Goal: Communication & Community: Answer question/provide support

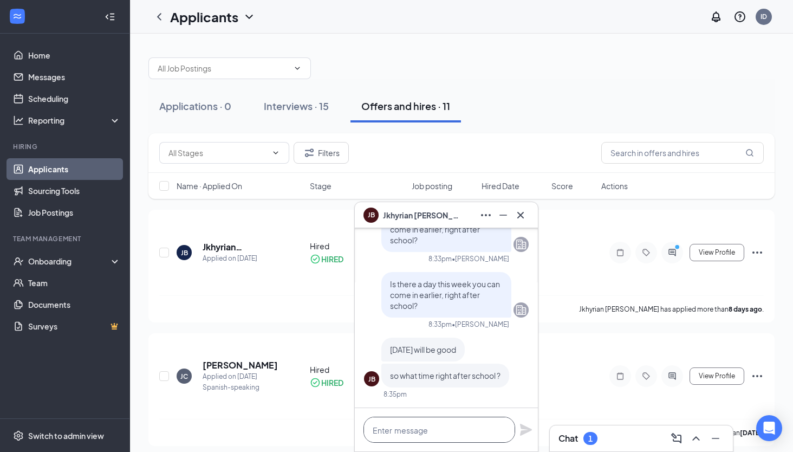
click at [450, 428] on textarea at bounding box center [439, 429] width 152 height 26
type textarea "4"
type textarea "Can you do 4pm?"
click at [525, 433] on icon "Plane" at bounding box center [526, 429] width 12 height 12
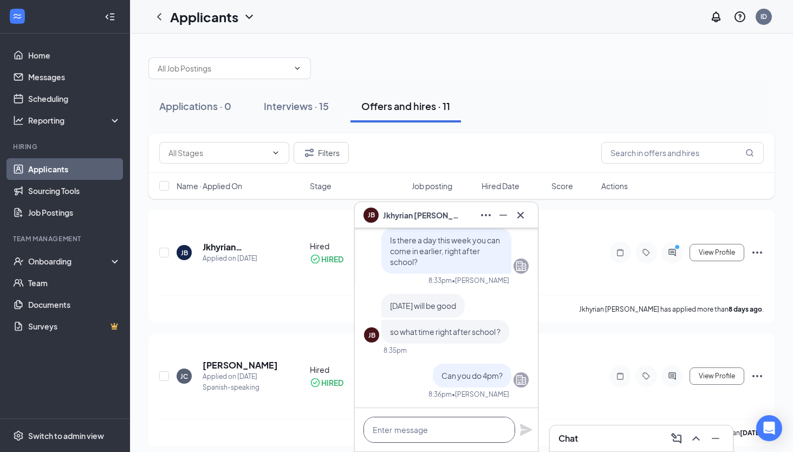
click at [475, 430] on textarea at bounding box center [439, 429] width 152 height 26
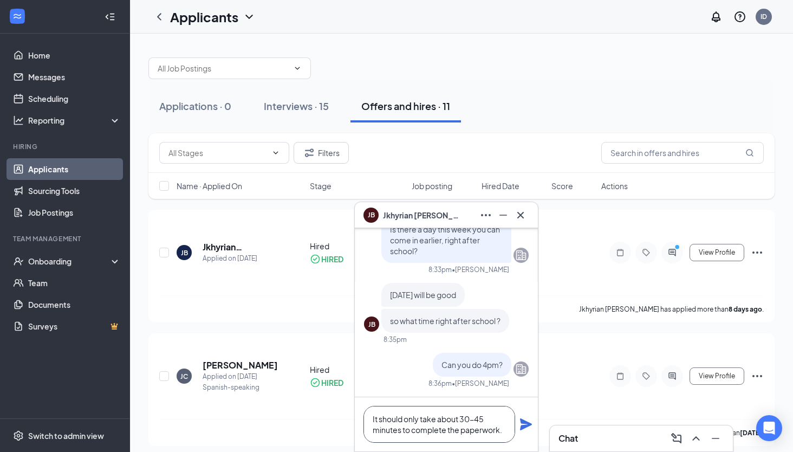
type textarea "It should only take about 30-45 minutes to complete the paperwork."
click at [524, 423] on icon "Plane" at bounding box center [526, 424] width 12 height 12
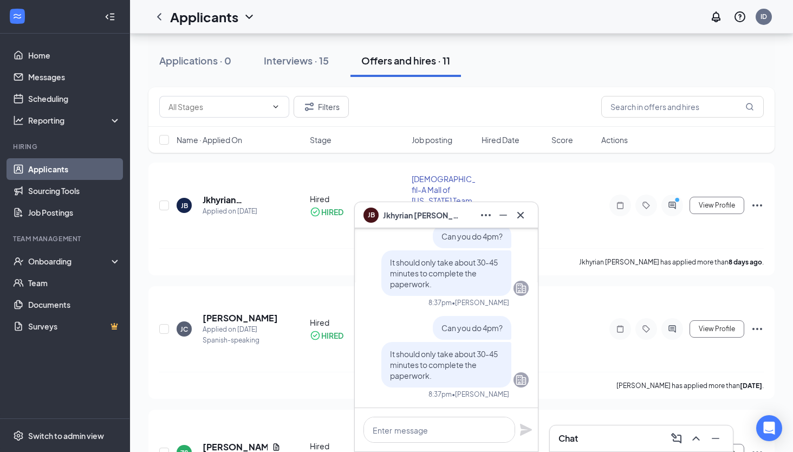
scroll to position [0, 0]
click at [523, 219] on icon "Cross" at bounding box center [520, 214] width 13 height 13
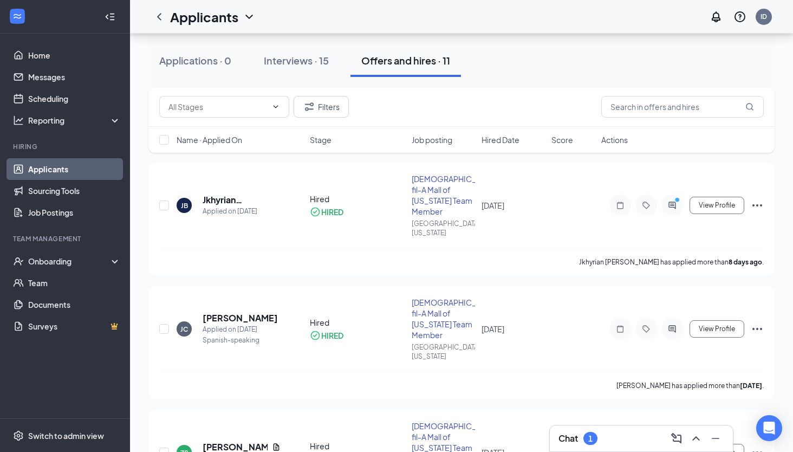
click at [594, 433] on div "1" at bounding box center [590, 438] width 14 height 13
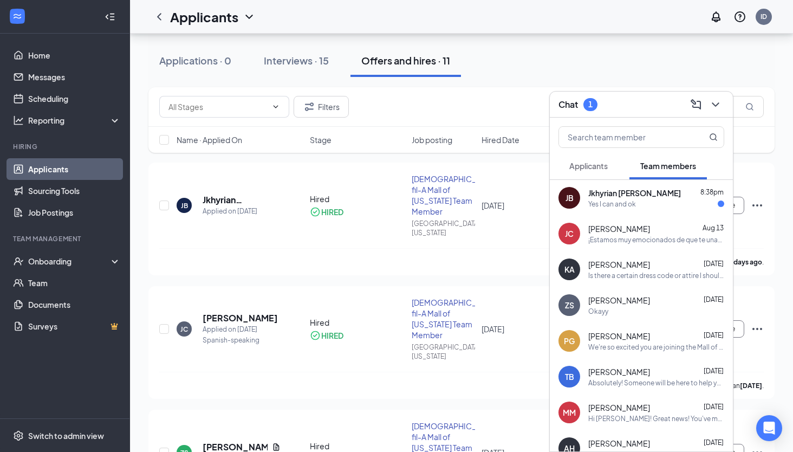
click at [656, 197] on div "Jkhyrian [PERSON_NAME] 8:38pm" at bounding box center [656, 192] width 136 height 11
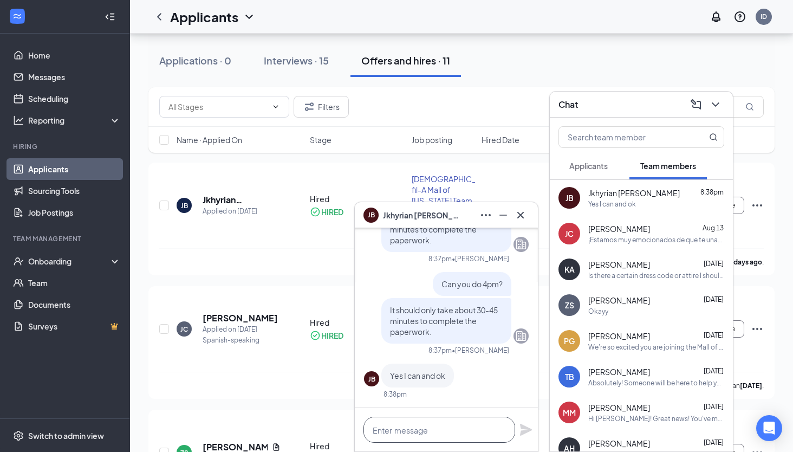
click at [446, 430] on textarea at bounding box center [439, 429] width 152 height 26
click at [473, 427] on textarea "Awesome, see you then!" at bounding box center [439, 429] width 152 height 26
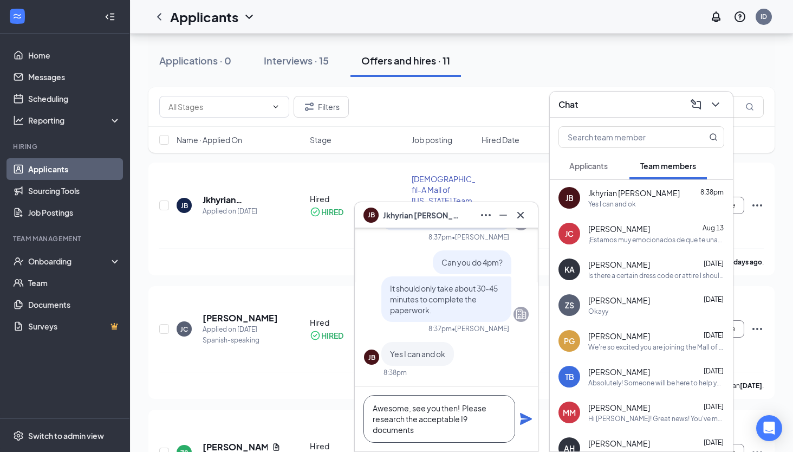
click at [416, 420] on textarea "Awesome, see you then! Please research the acceptable I9 documents" at bounding box center [439, 419] width 152 height 48
click at [432, 429] on textarea "Awesome, see you then! Please research and review the acceptable I9 documents" at bounding box center [439, 419] width 152 height 48
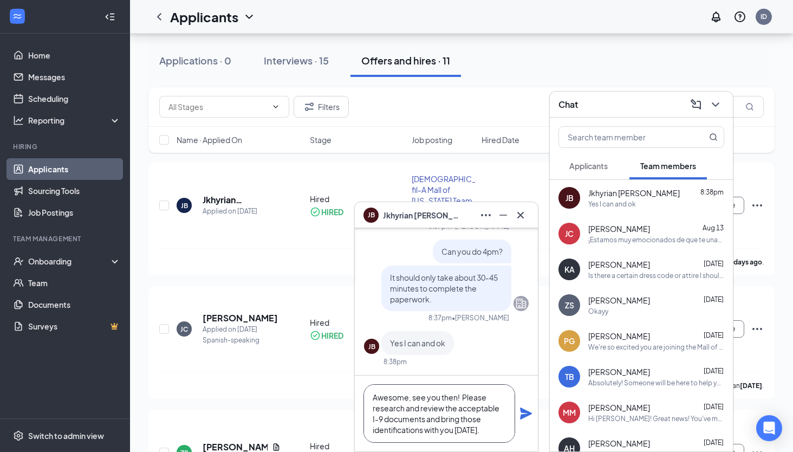
click at [501, 431] on textarea "Awesome, see you then! Please research and review the acceptable I-9 documents …" at bounding box center [439, 413] width 152 height 58
type textarea "Awesome, see you then! Please research and review the acceptable I-9 documents …"
click at [526, 412] on icon "Plane" at bounding box center [526, 413] width 12 height 12
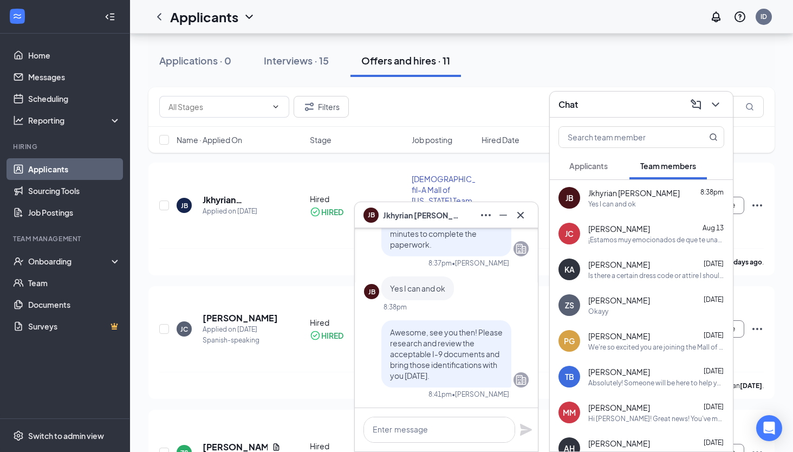
scroll to position [0, 0]
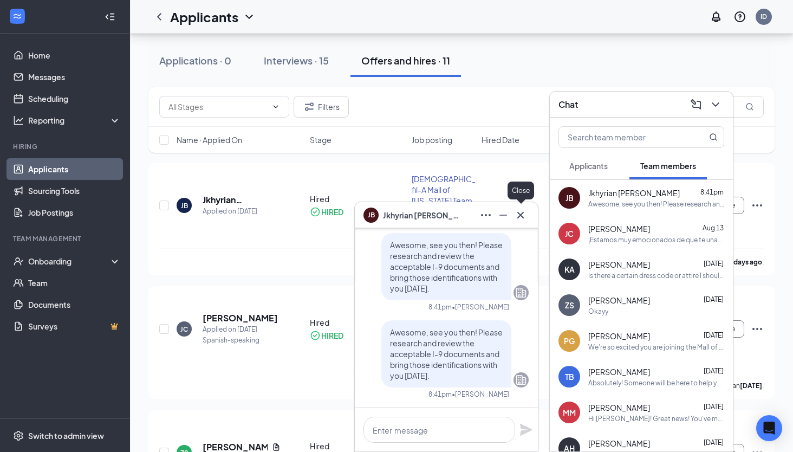
click at [519, 214] on icon "Cross" at bounding box center [520, 214] width 13 height 13
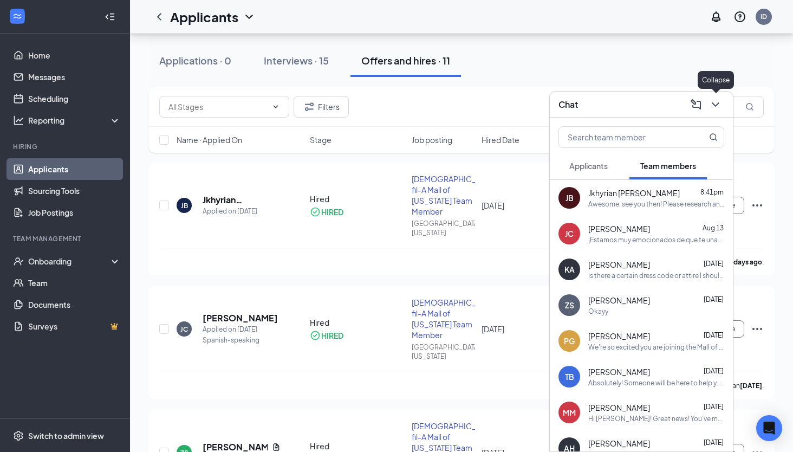
click at [715, 108] on icon "ChevronDown" at bounding box center [715, 104] width 13 height 13
